Goal: Transaction & Acquisition: Purchase product/service

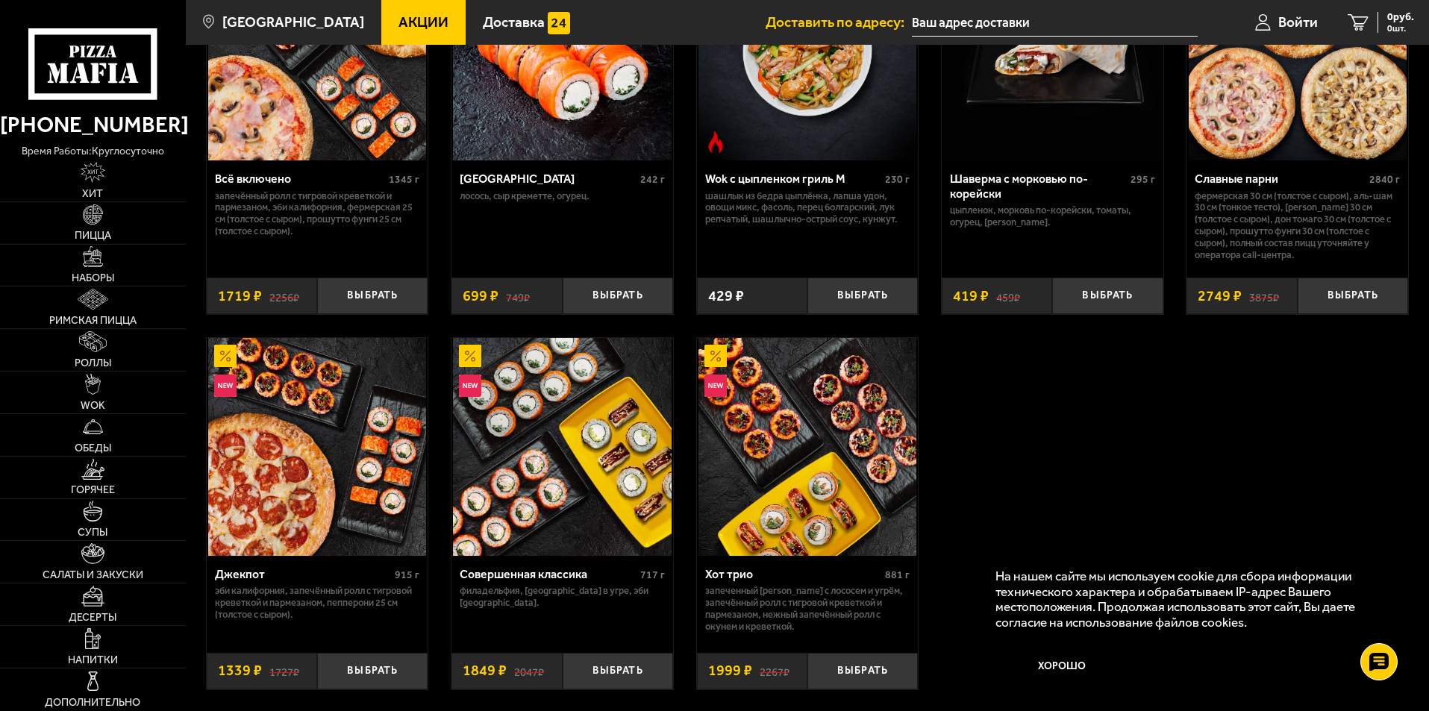
scroll to position [970, 0]
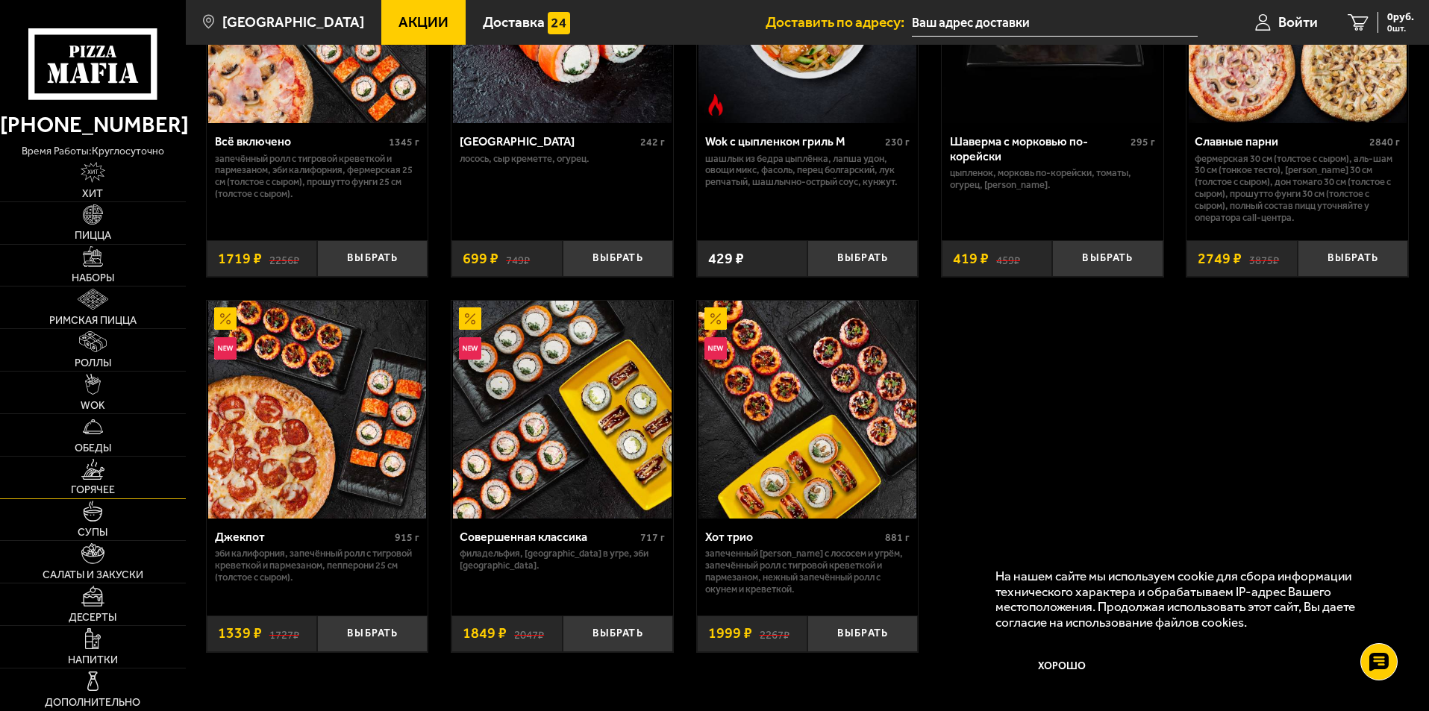
click at [112, 484] on link "Горячее" at bounding box center [93, 478] width 186 height 42
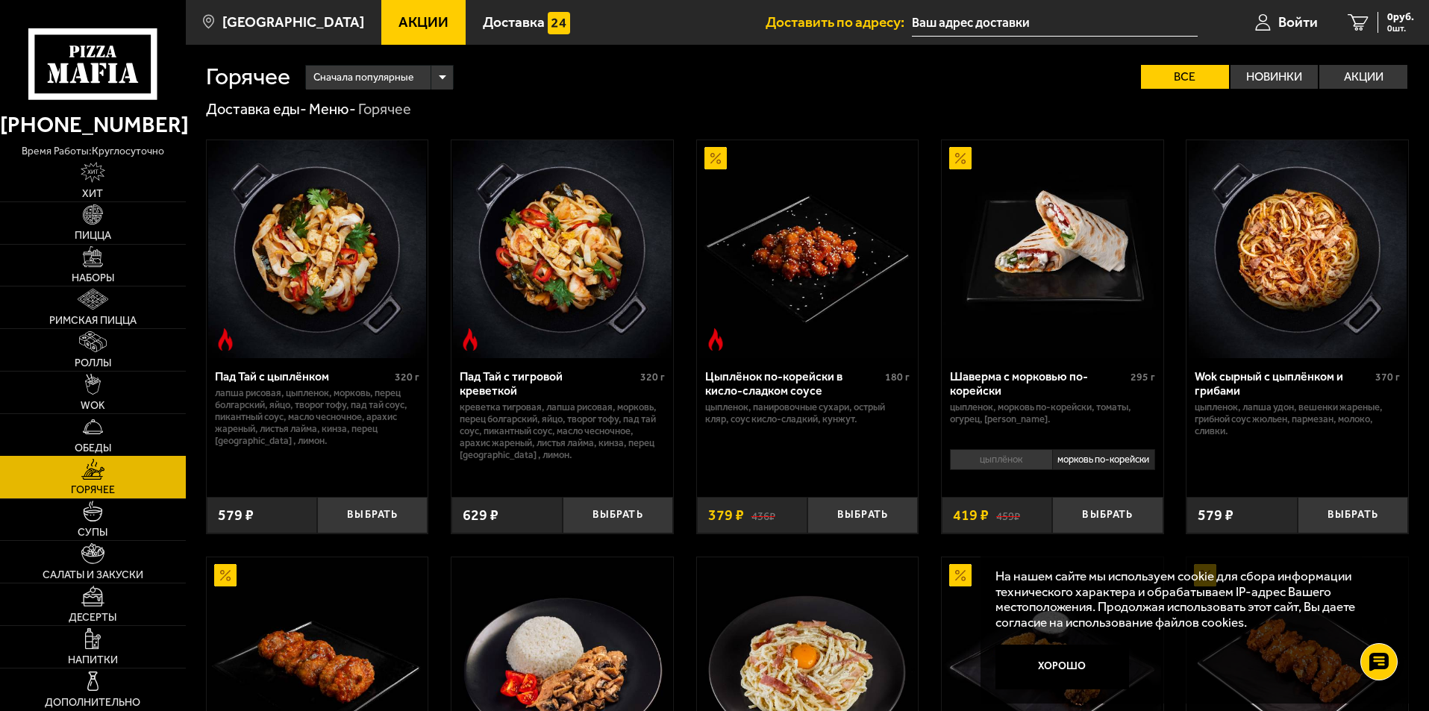
click at [128, 438] on link "Обеды" at bounding box center [93, 435] width 186 height 42
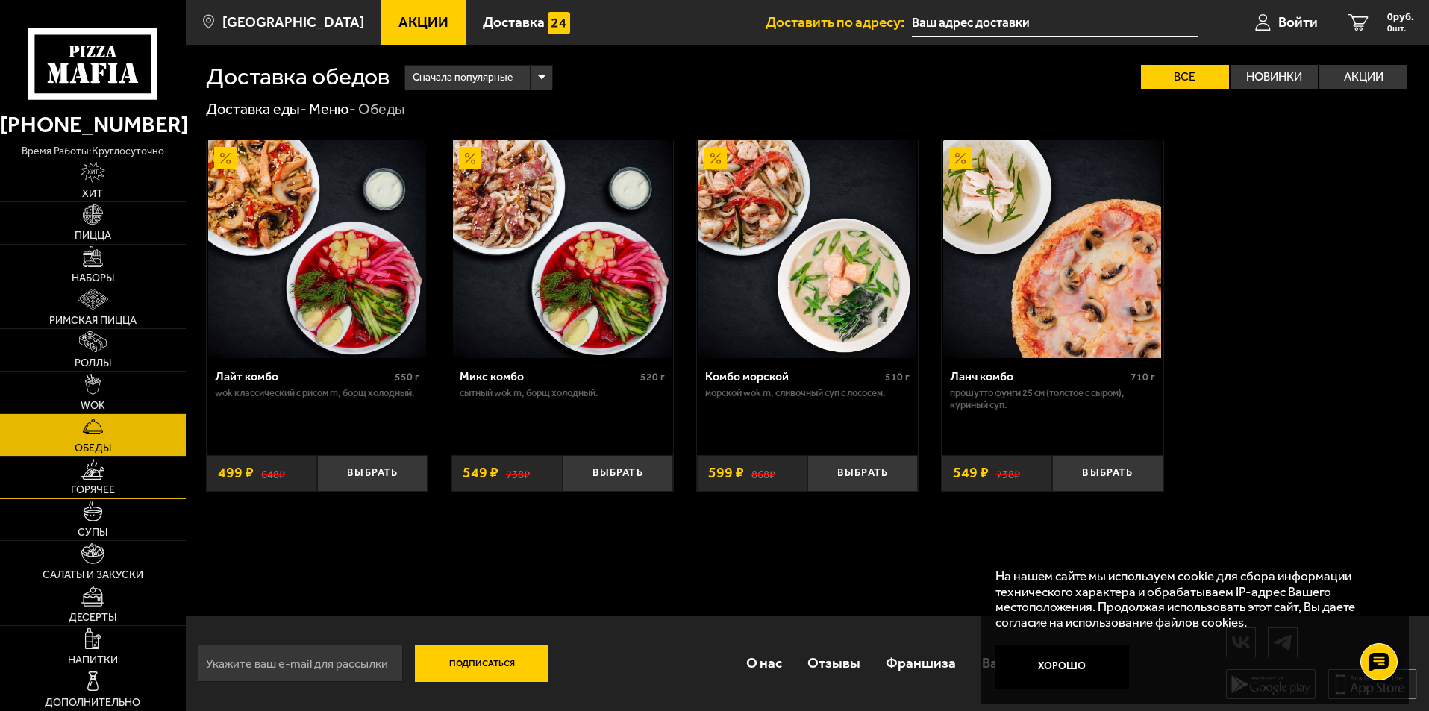
click at [132, 468] on link "Горячее" at bounding box center [93, 478] width 186 height 42
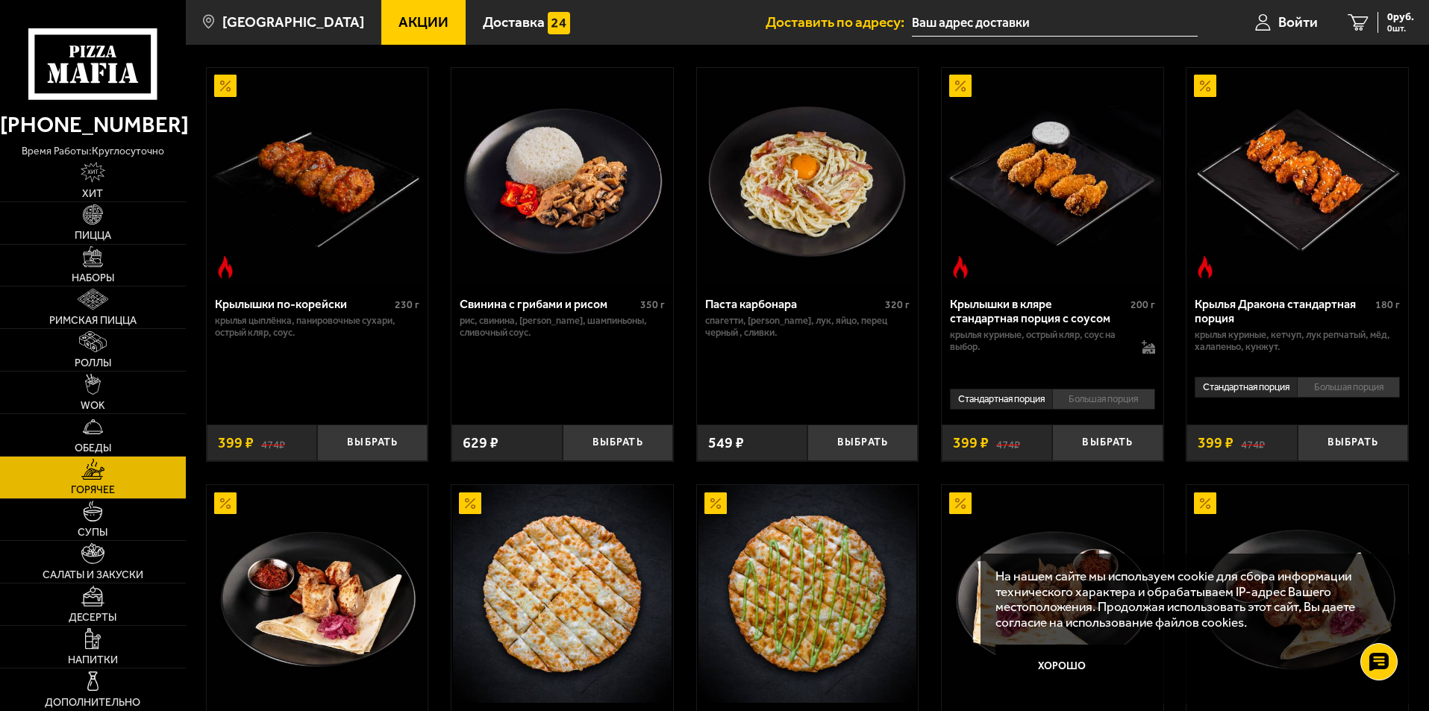
scroll to position [522, 0]
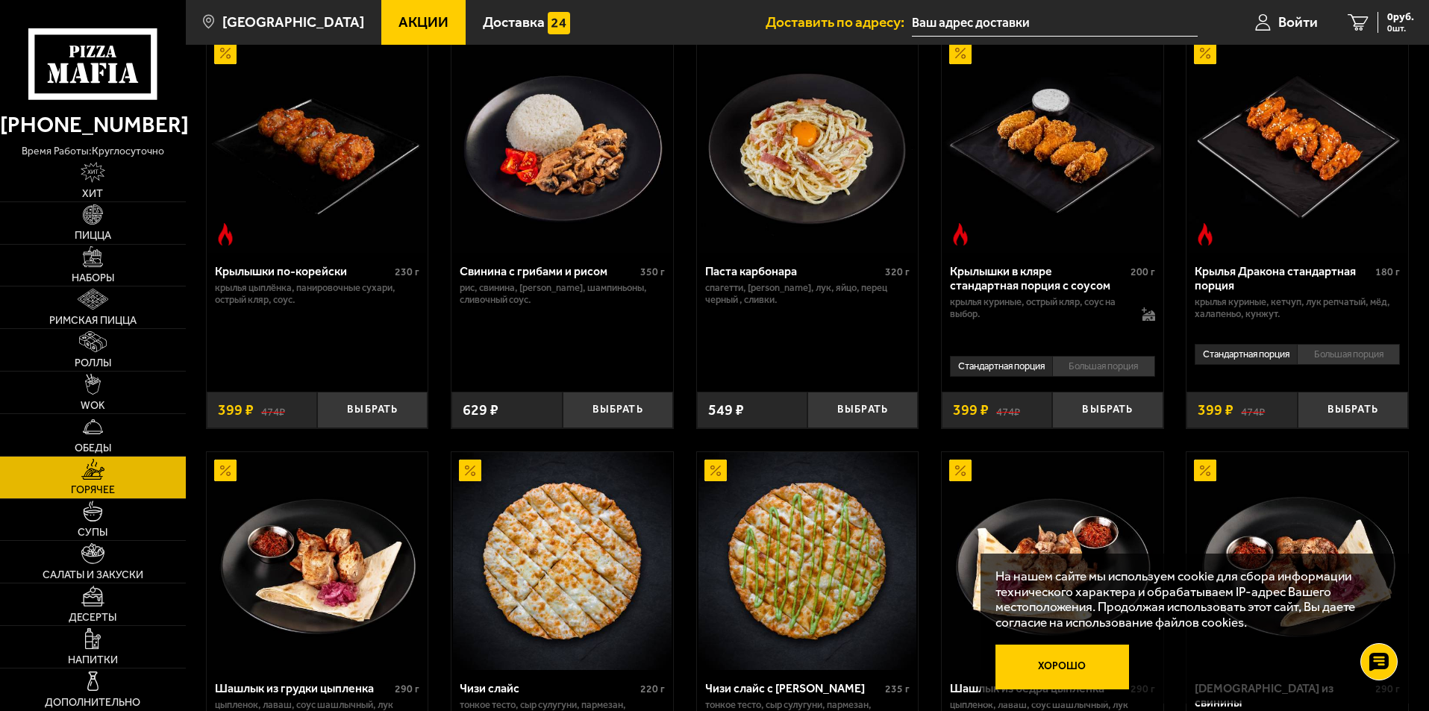
click at [1079, 656] on button "Хорошо" at bounding box center [1063, 667] width 134 height 45
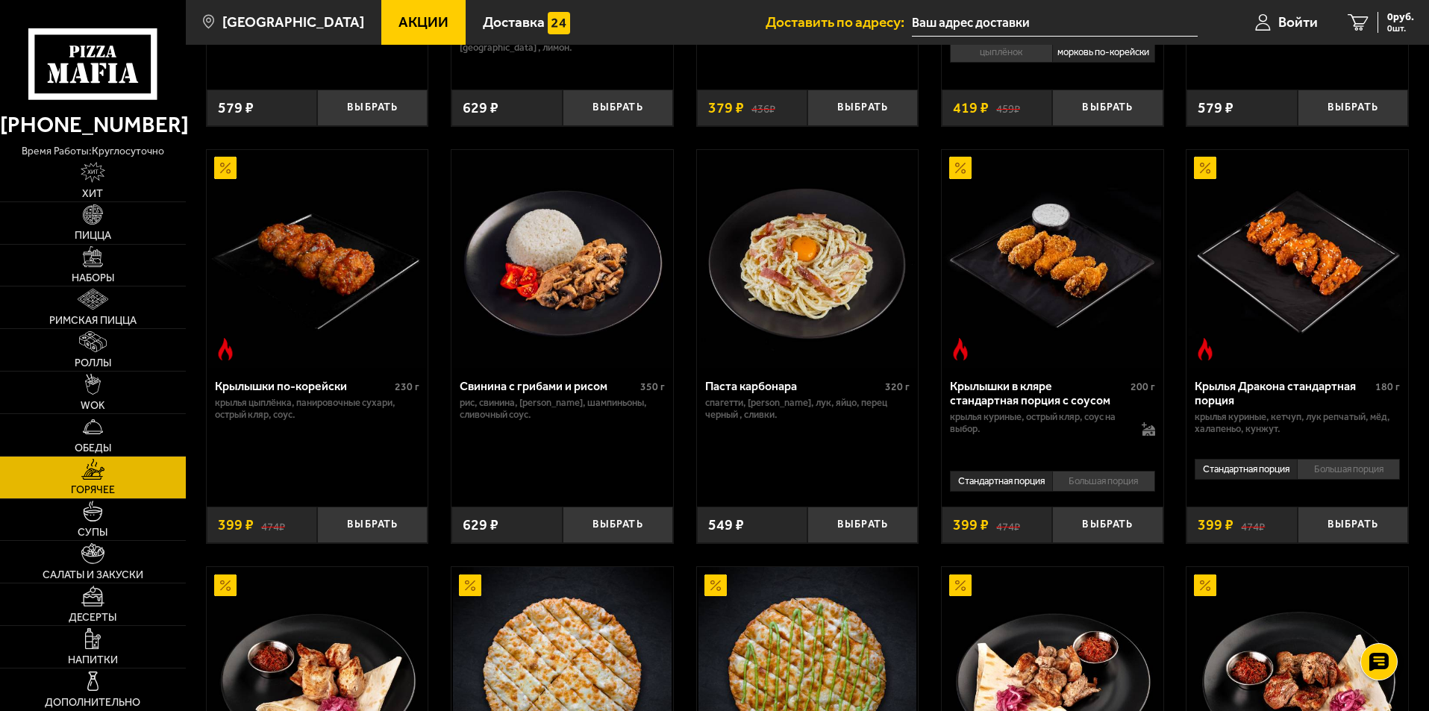
scroll to position [373, 0]
